Goal: Transaction & Acquisition: Obtain resource

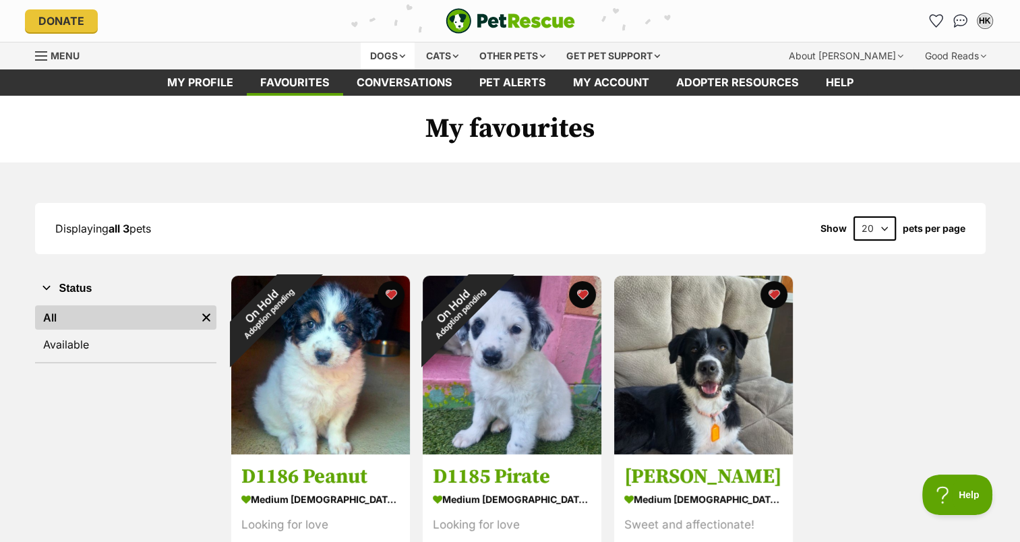
click at [395, 54] on div "Dogs" at bounding box center [388, 55] width 54 height 27
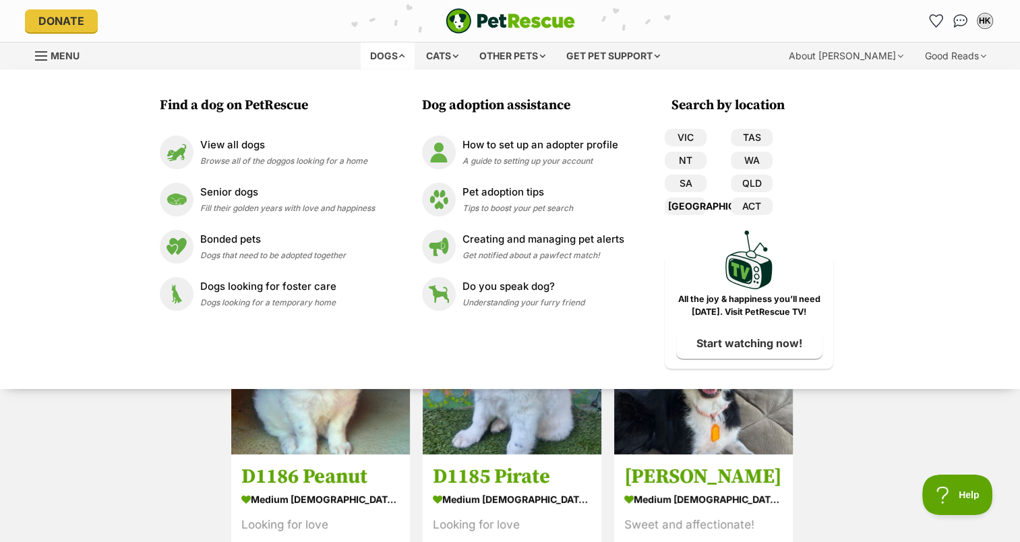
click at [690, 208] on link "[GEOGRAPHIC_DATA]" at bounding box center [686, 206] width 42 height 18
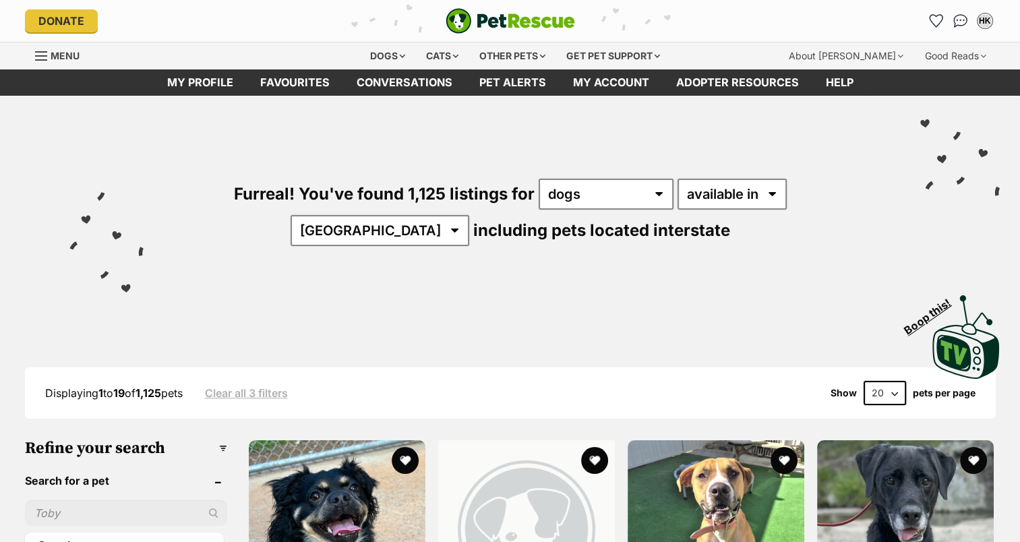
click at [894, 389] on select "20 40 60" at bounding box center [884, 393] width 42 height 24
select select "60"
click at [863, 381] on select "20 40 60" at bounding box center [884, 393] width 42 height 24
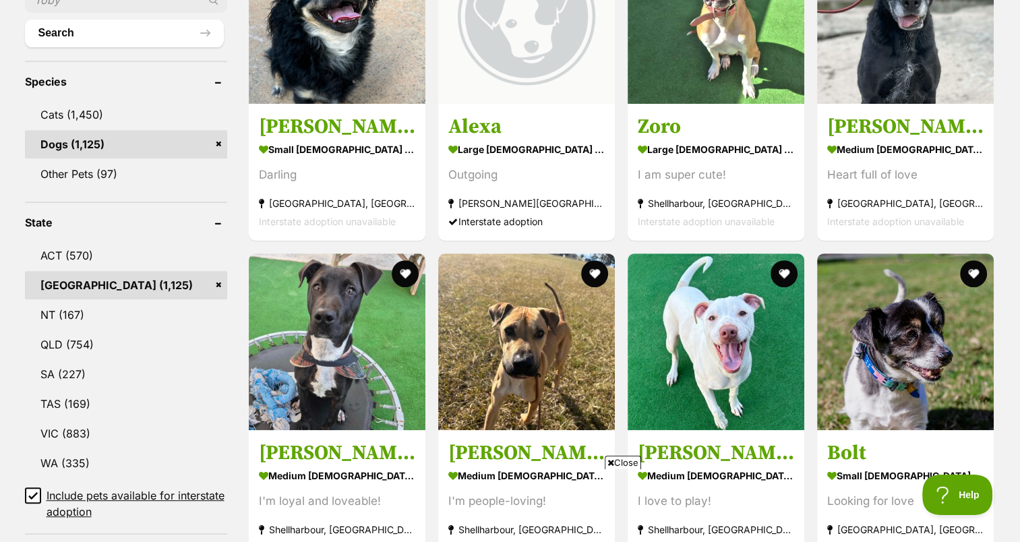
scroll to position [540, 0]
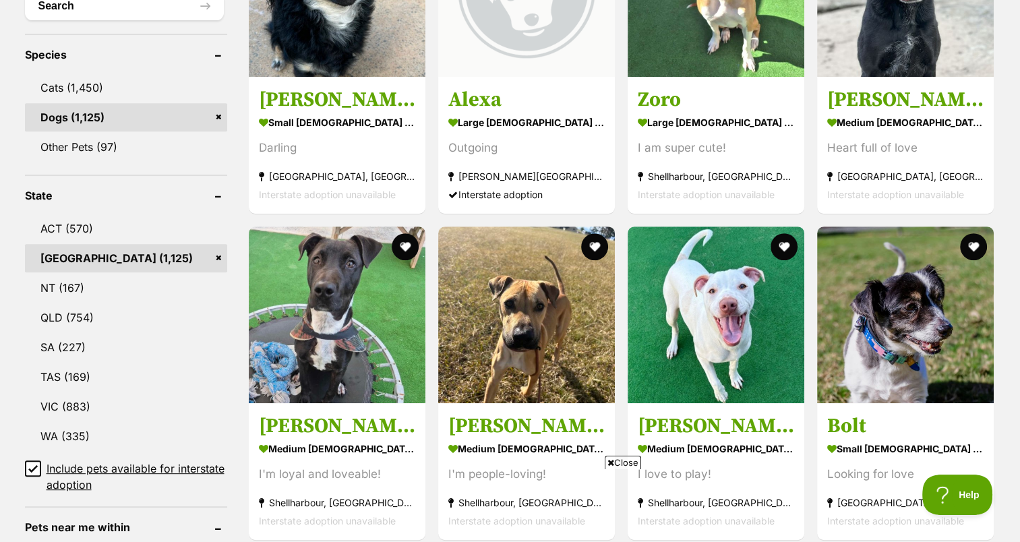
click at [623, 460] on span "Close" at bounding box center [623, 462] width 36 height 13
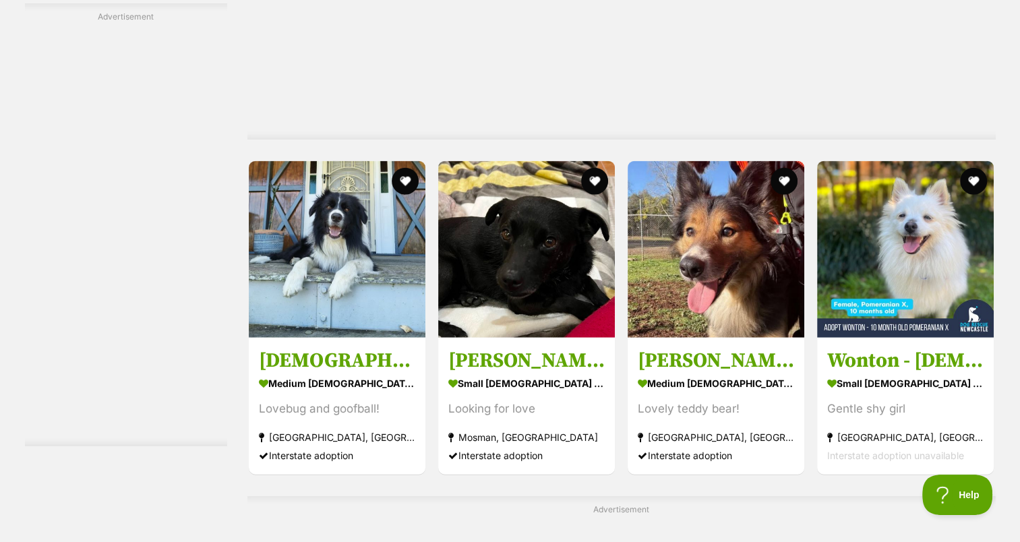
scroll to position [3492, 0]
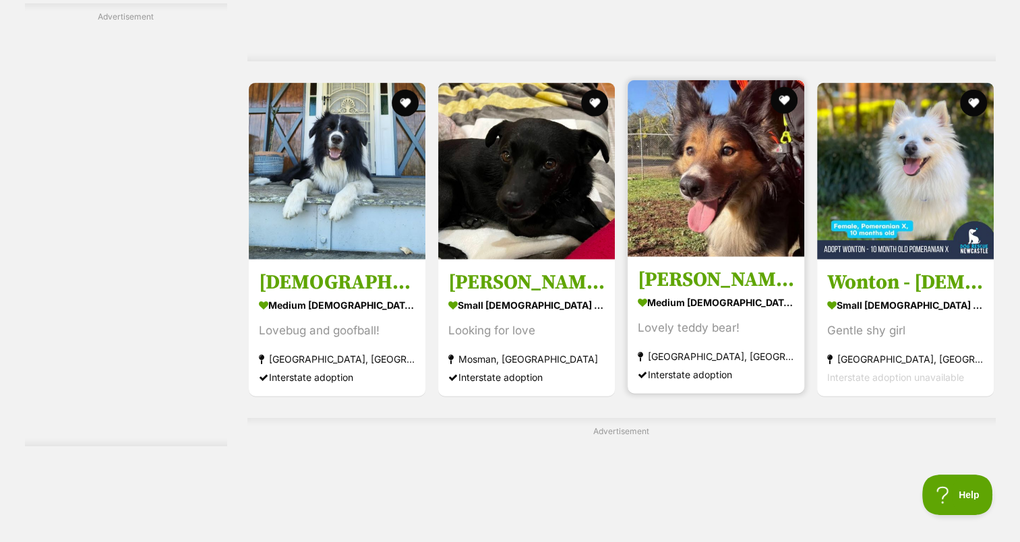
click at [724, 295] on strong "medium [DEMOGRAPHIC_DATA] Dog" at bounding box center [716, 303] width 156 height 20
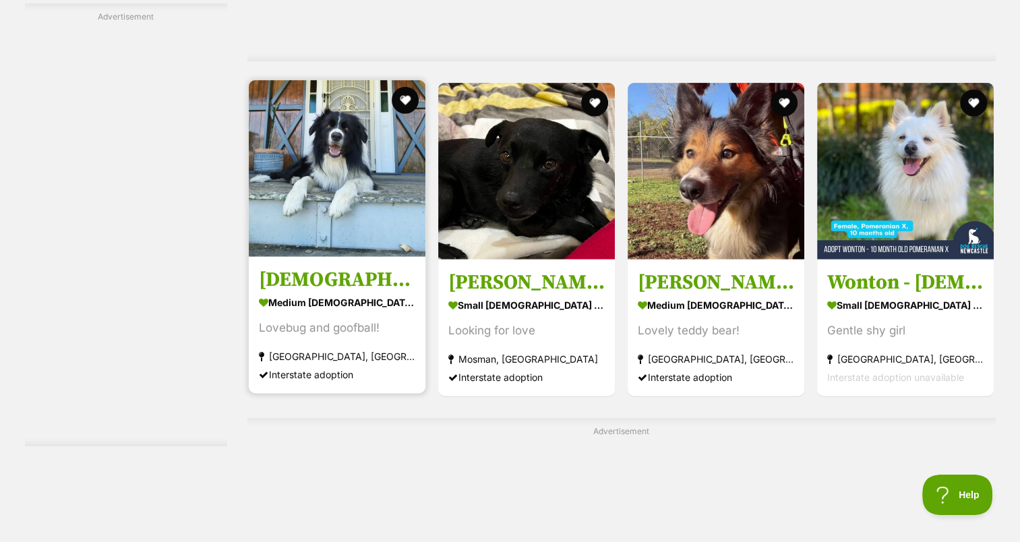
click at [319, 293] on strong "medium [DEMOGRAPHIC_DATA] Dog" at bounding box center [337, 303] width 156 height 20
click at [404, 94] on button "favourite" at bounding box center [405, 101] width 30 height 30
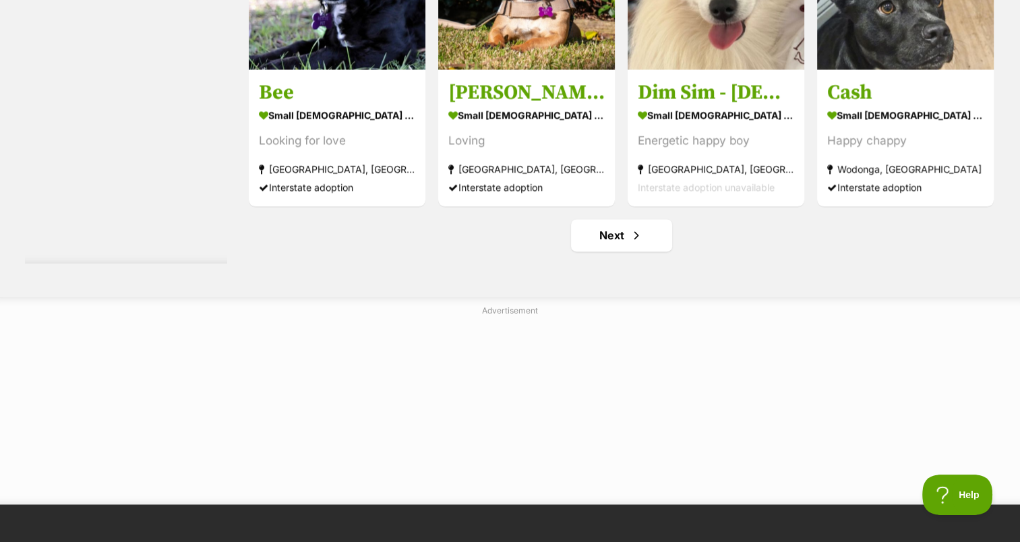
scroll to position [7185, 0]
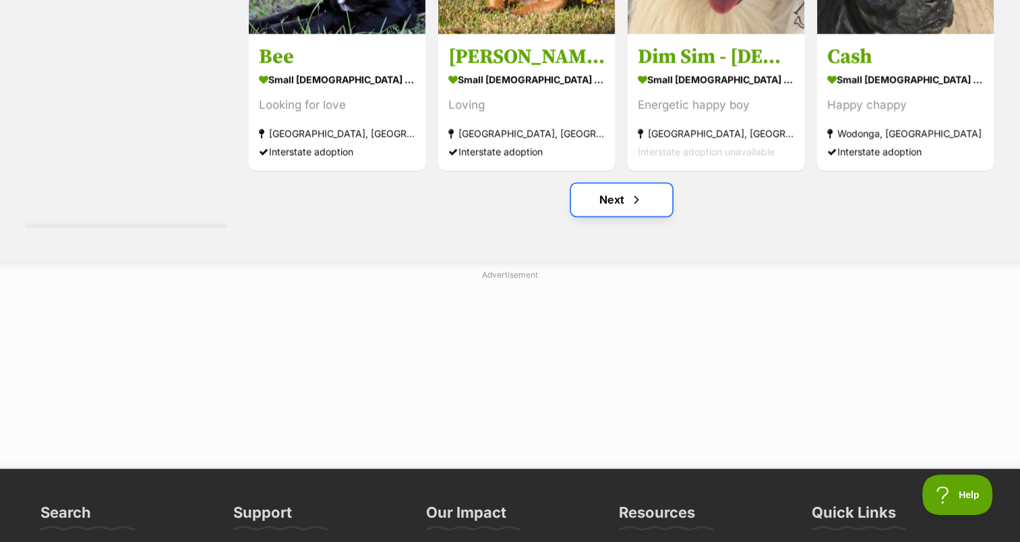
click at [605, 193] on link "Next" at bounding box center [621, 199] width 101 height 32
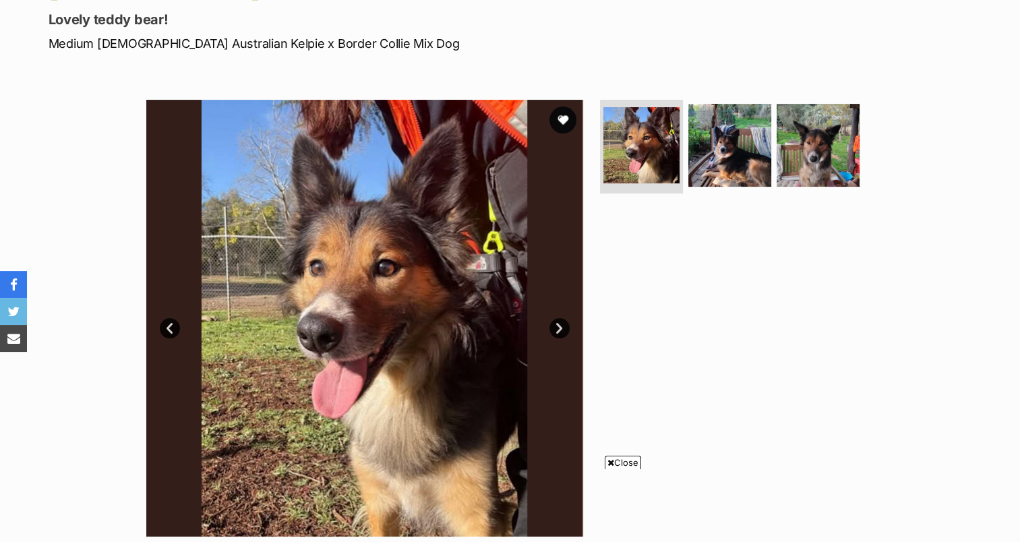
scroll to position [199, 0]
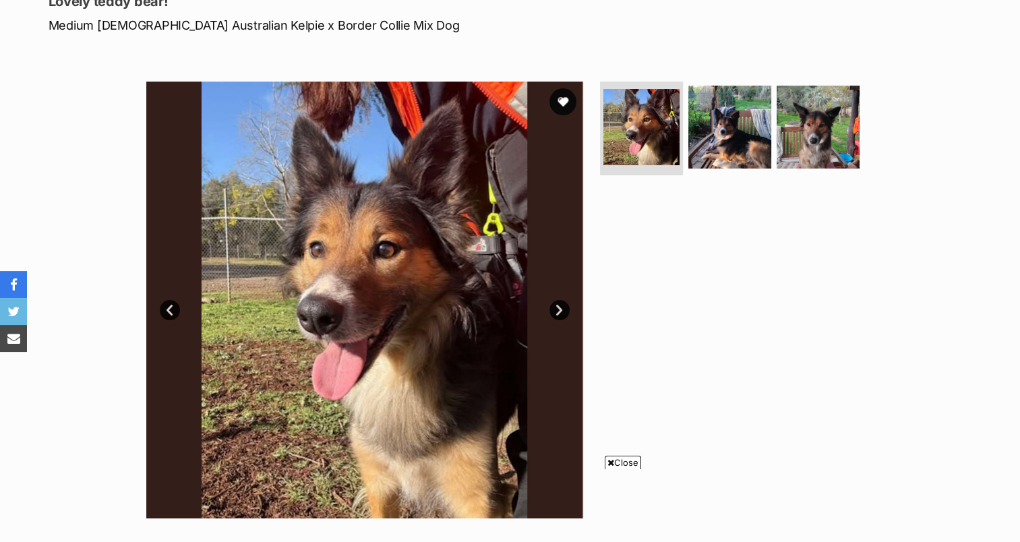
click at [555, 308] on link "Next" at bounding box center [559, 310] width 20 height 20
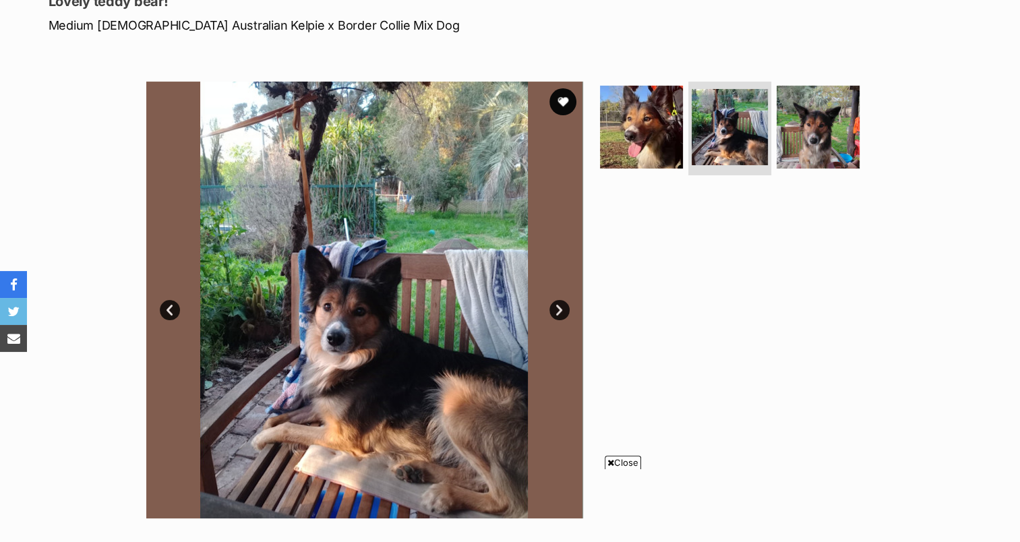
click at [555, 308] on link "Next" at bounding box center [559, 310] width 20 height 20
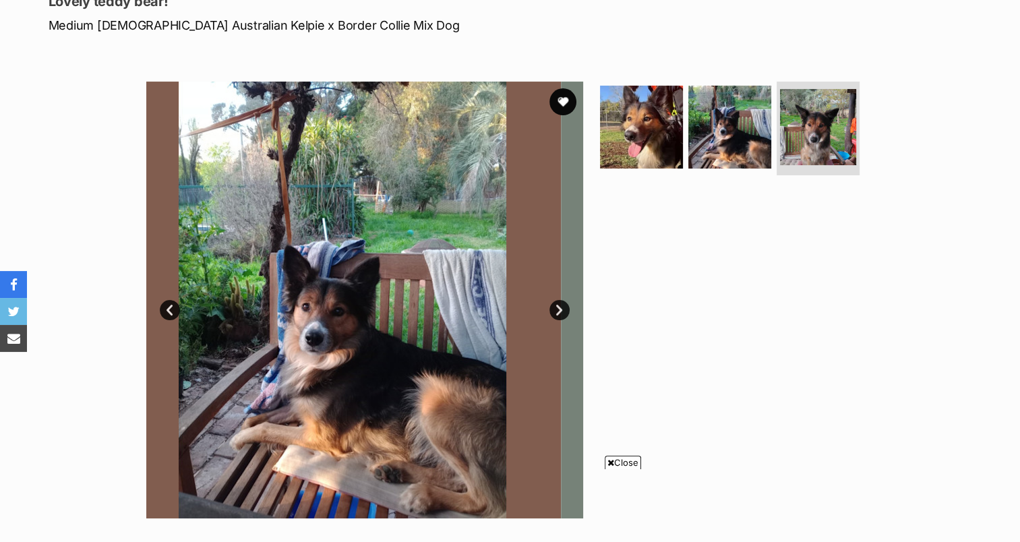
click at [555, 308] on link "Next" at bounding box center [559, 310] width 20 height 20
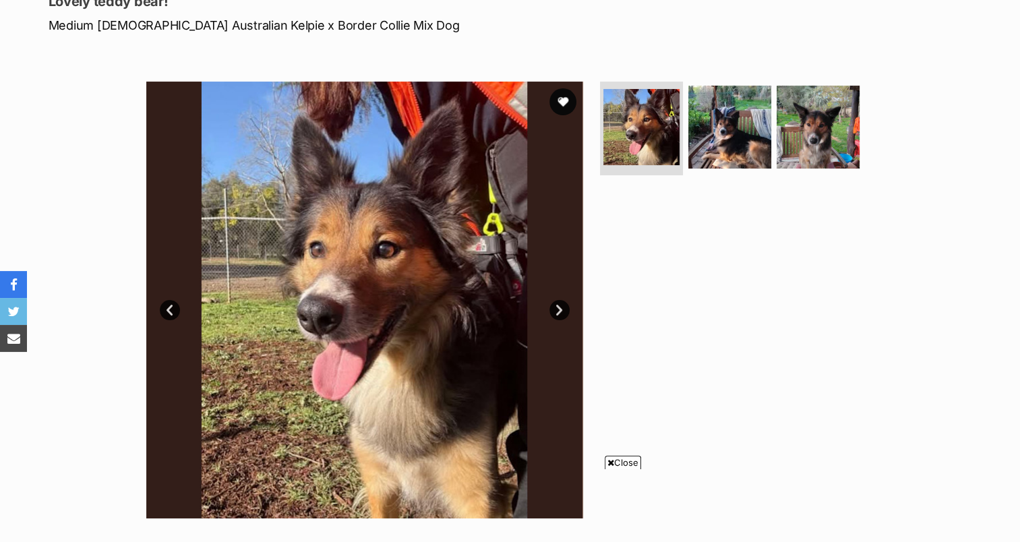
click at [555, 308] on link "Next" at bounding box center [559, 310] width 20 height 20
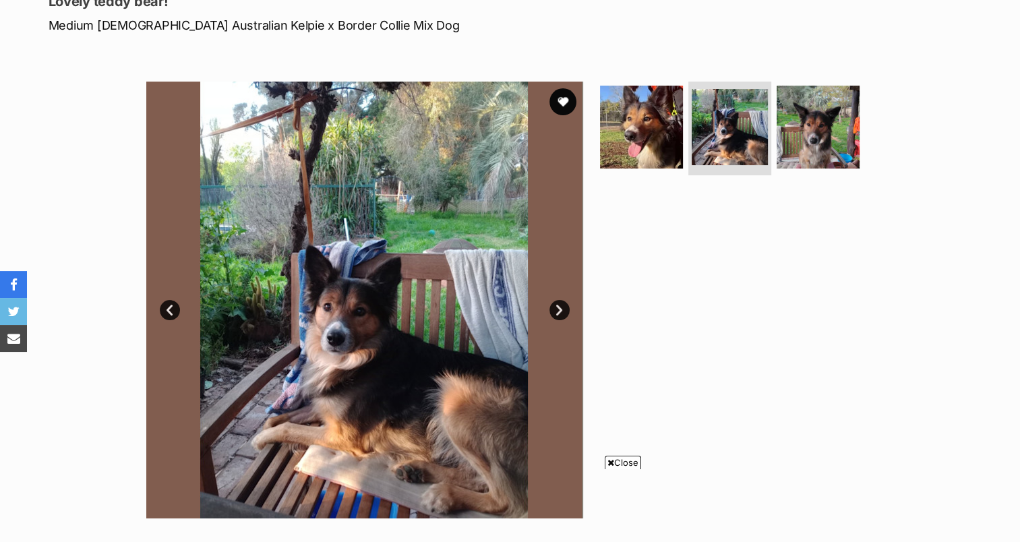
click at [555, 308] on link "Next" at bounding box center [559, 310] width 20 height 20
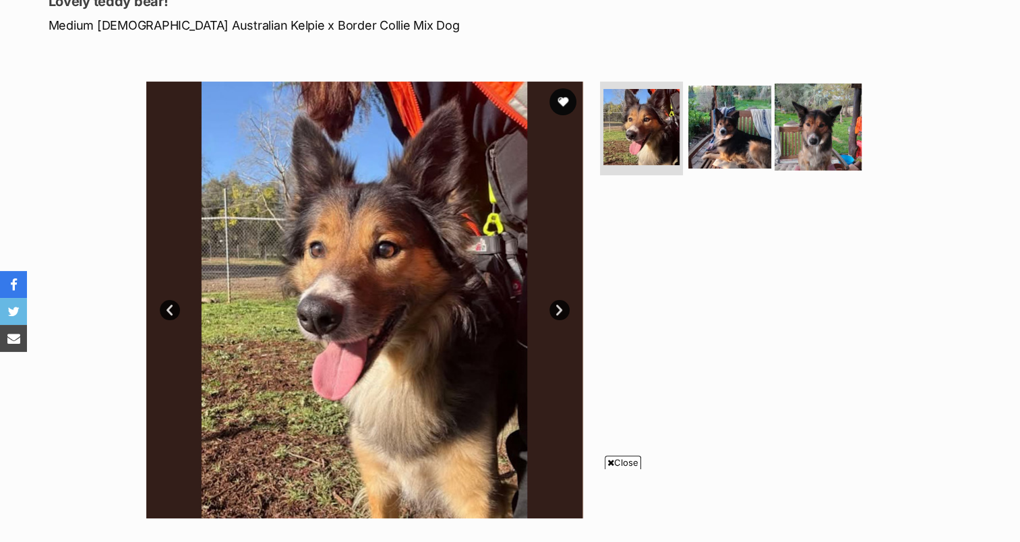
click at [819, 127] on img at bounding box center [817, 126] width 87 height 87
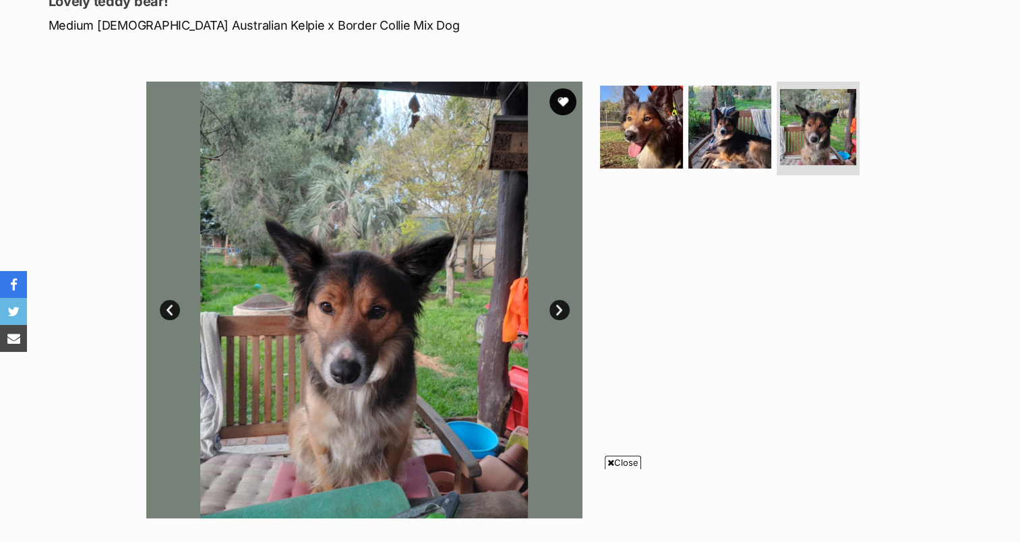
click at [607, 462] on icon at bounding box center [610, 462] width 7 height 9
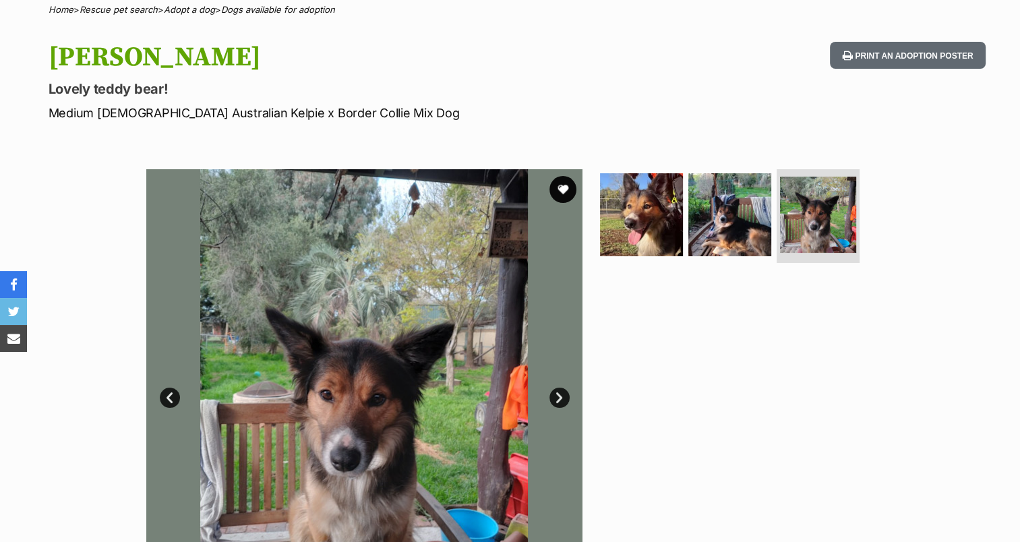
scroll to position [0, 0]
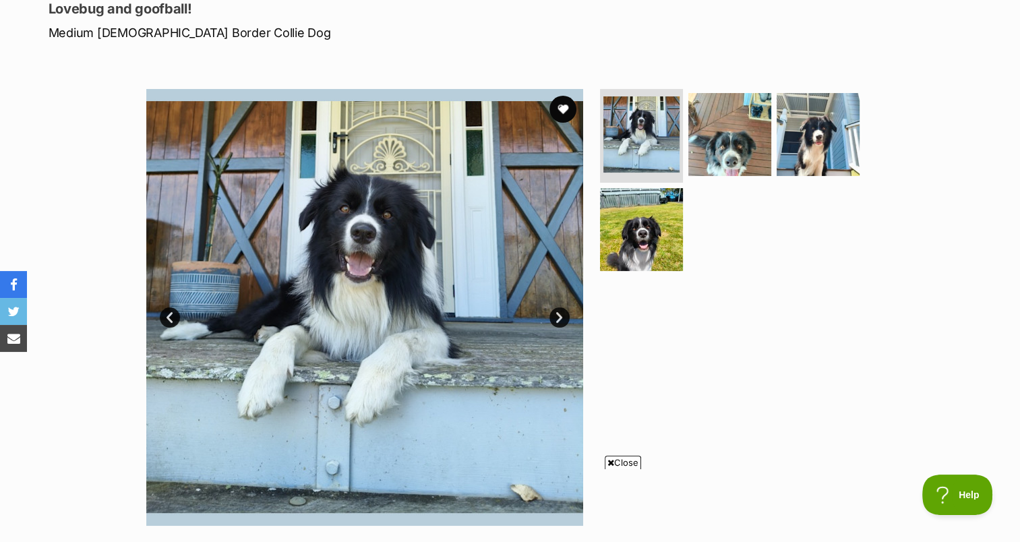
scroll to position [197, 0]
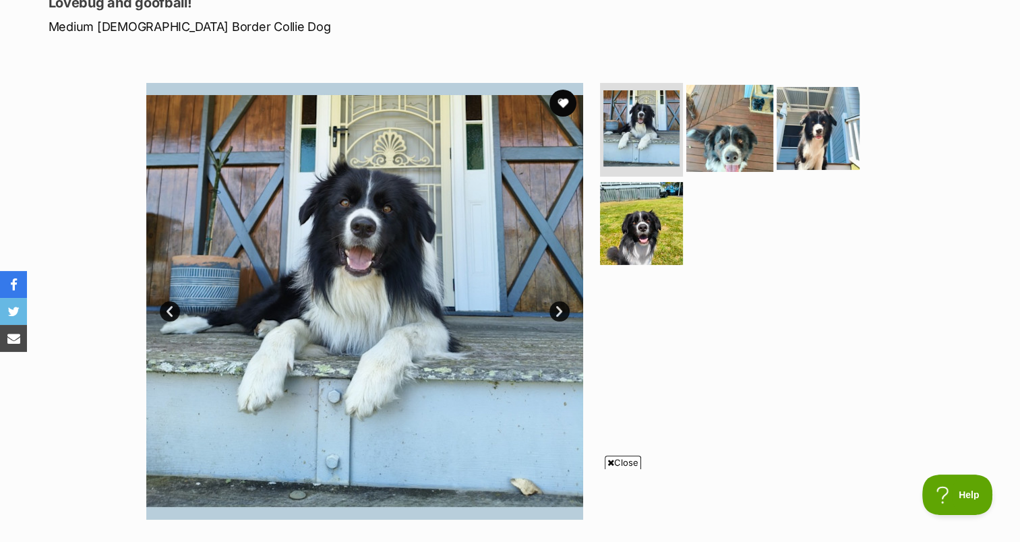
click at [733, 131] on img at bounding box center [729, 127] width 87 height 87
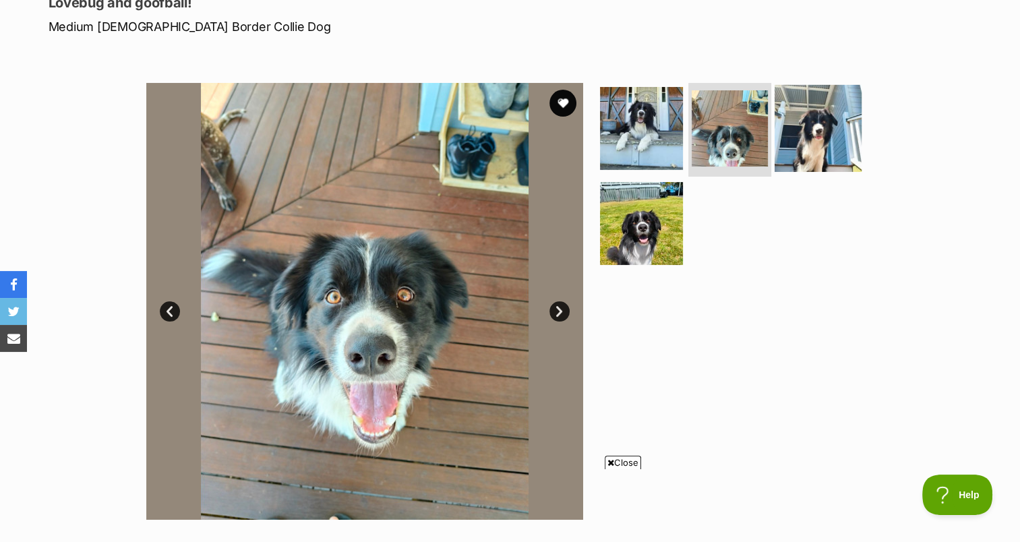
click at [817, 111] on img at bounding box center [817, 127] width 87 height 87
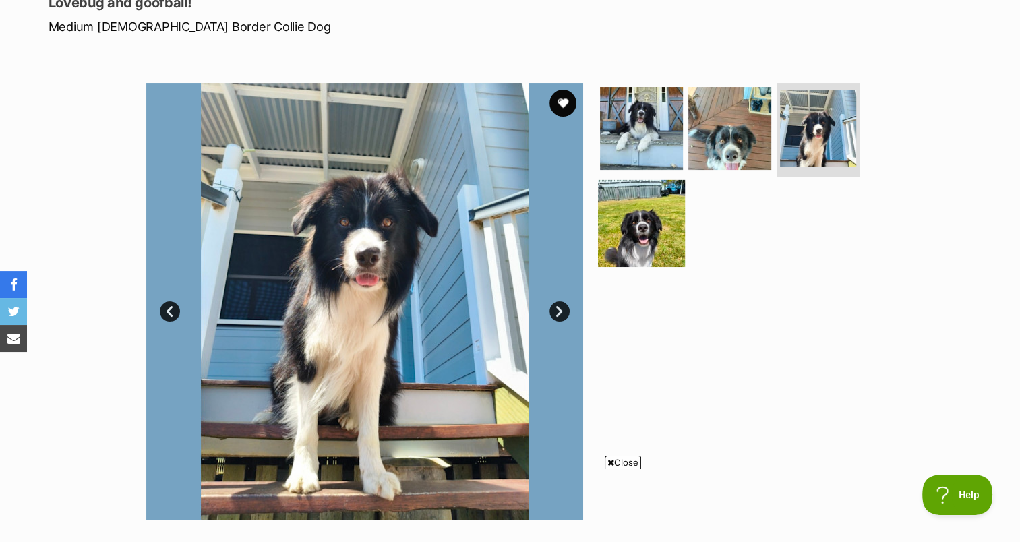
click at [637, 226] on img at bounding box center [641, 223] width 87 height 87
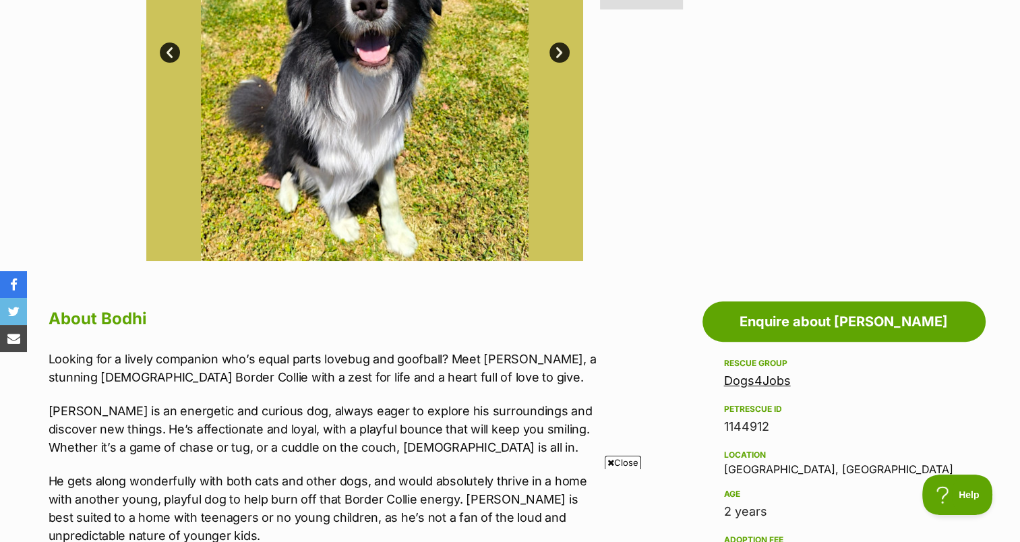
scroll to position [460, 0]
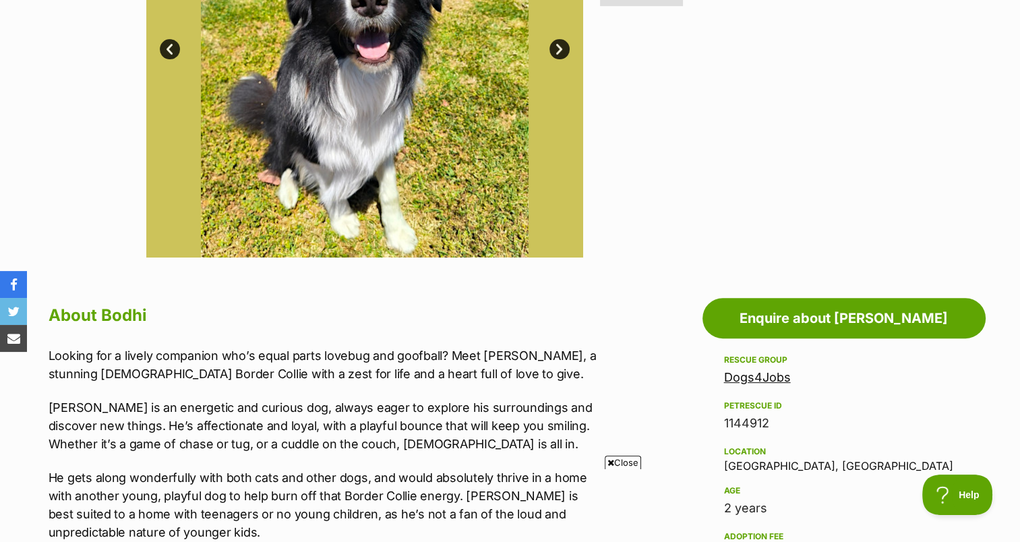
click at [608, 461] on icon at bounding box center [610, 462] width 7 height 9
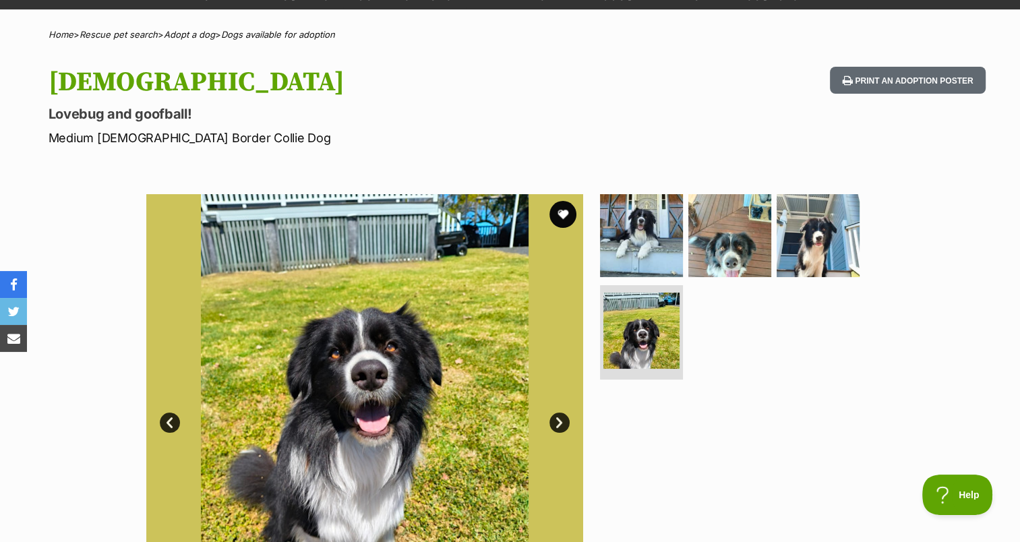
scroll to position [0, 0]
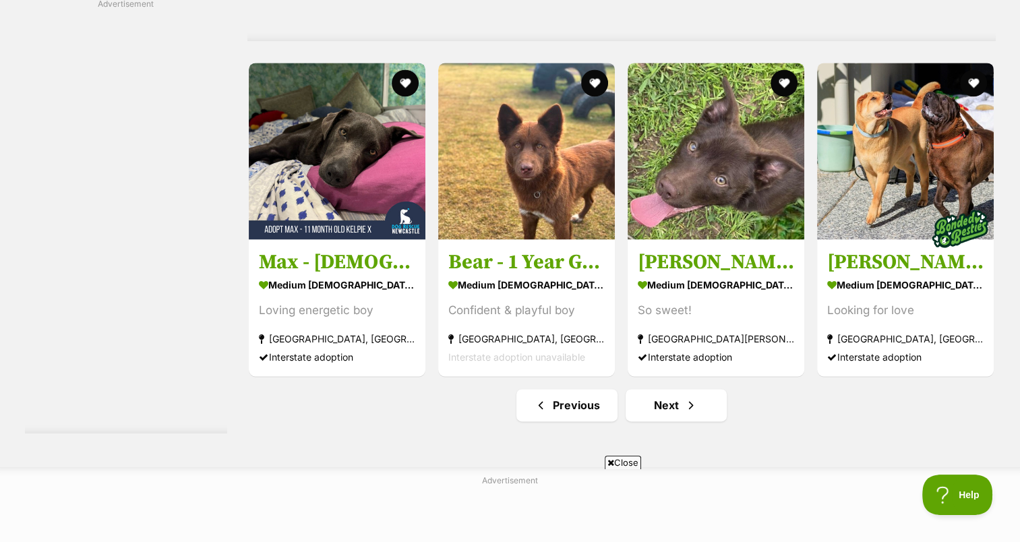
scroll to position [6991, 0]
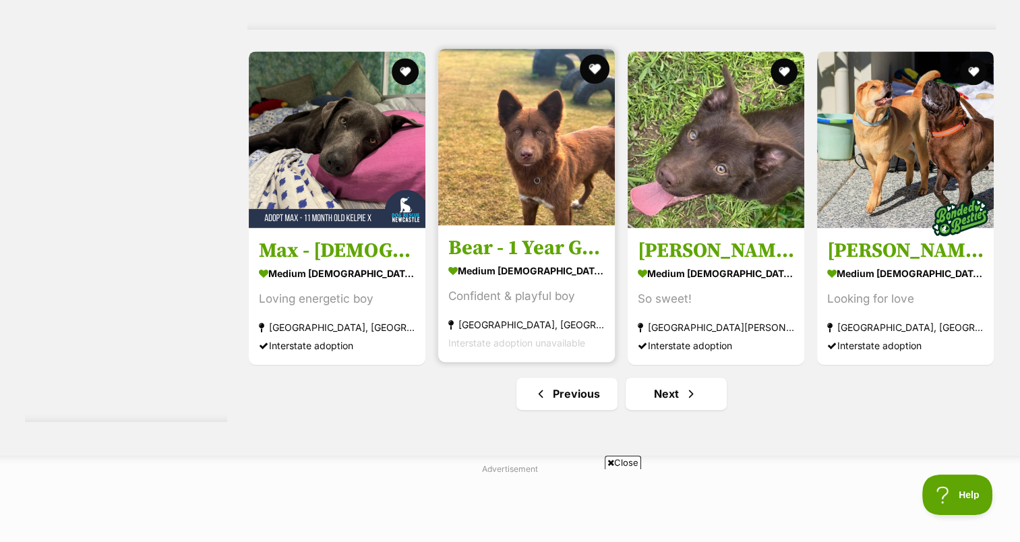
click at [591, 69] on button "favourite" at bounding box center [595, 69] width 30 height 30
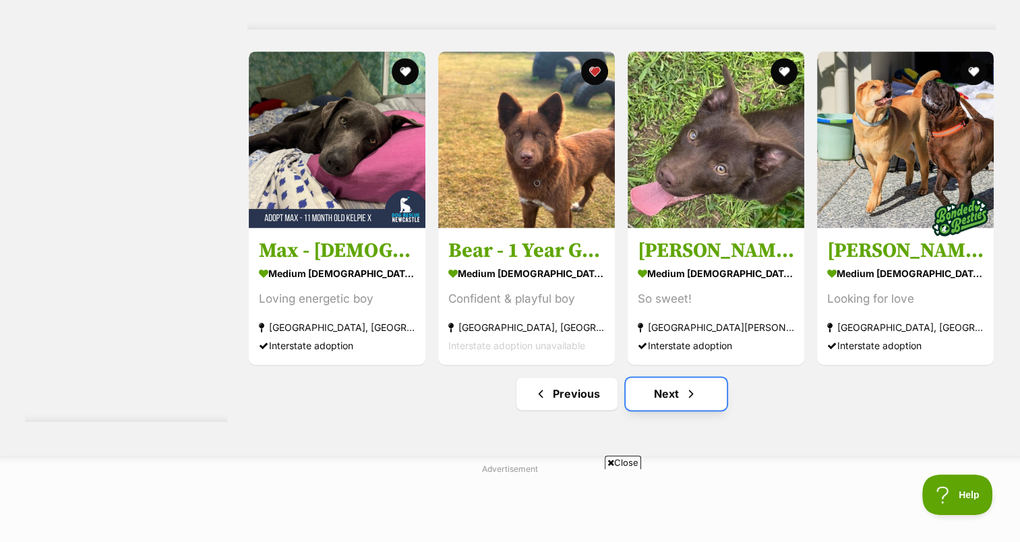
click at [659, 392] on link "Next" at bounding box center [676, 393] width 101 height 32
